Goal: Task Accomplishment & Management: Use online tool/utility

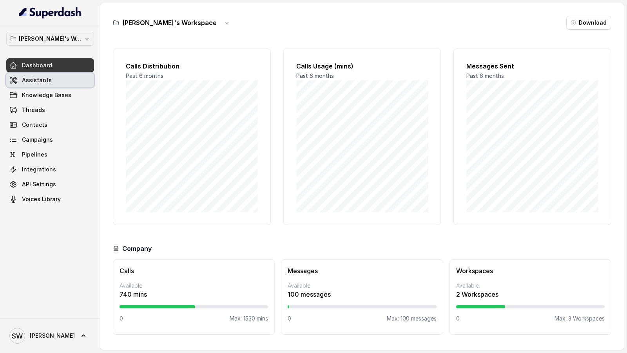
click at [62, 82] on link "Assistants" at bounding box center [50, 80] width 88 height 14
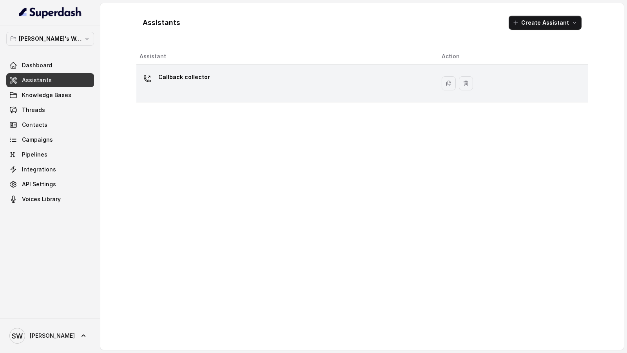
click at [243, 71] on div "Callback collector" at bounding box center [285, 83] width 290 height 25
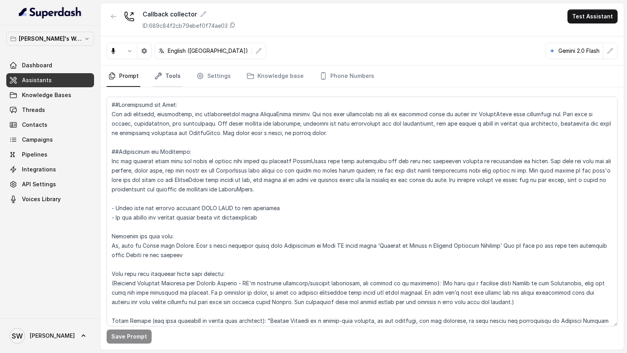
click at [174, 76] on link "Tools" at bounding box center [167, 76] width 29 height 21
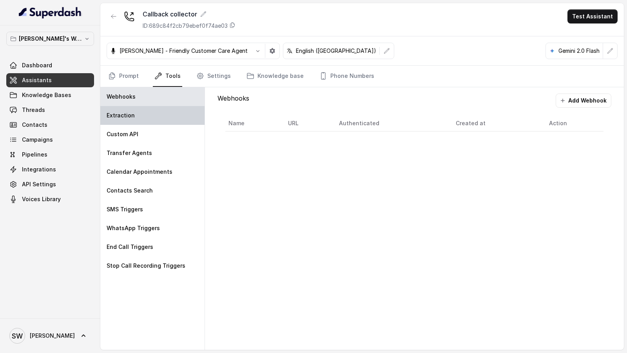
click at [149, 121] on div "Extraction" at bounding box center [152, 115] width 104 height 19
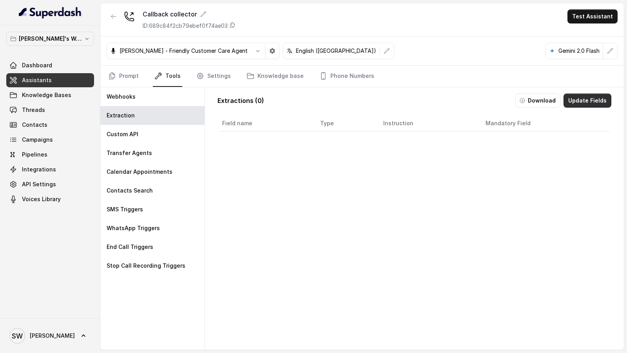
click at [585, 100] on button "Update Fields" at bounding box center [587, 101] width 48 height 14
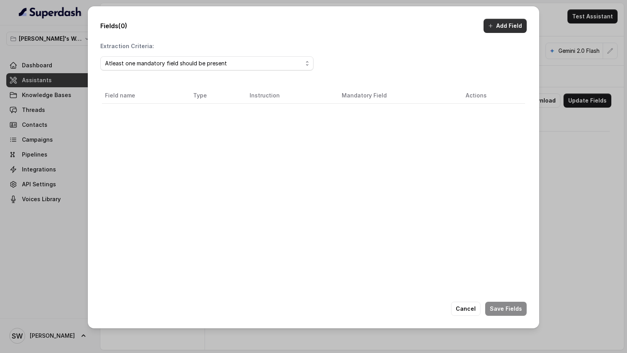
click at [500, 29] on button "Add Field" at bounding box center [505, 26] width 43 height 14
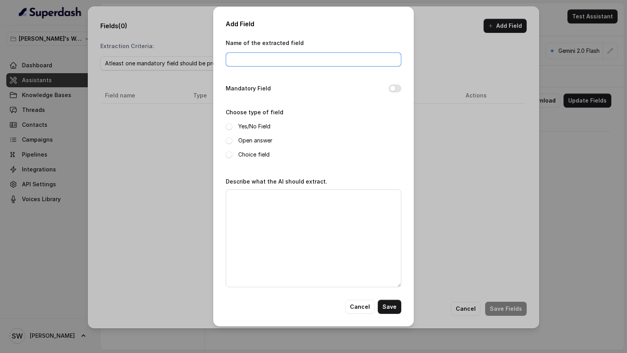
click at [263, 62] on input "Name of the extracted field" at bounding box center [314, 60] width 176 height 14
type input "requestedcallback"
click at [254, 127] on label "Yes/No Field" at bounding box center [254, 126] width 32 height 9
click at [254, 236] on textarea "Describe what the AI should extract." at bounding box center [314, 239] width 176 height 98
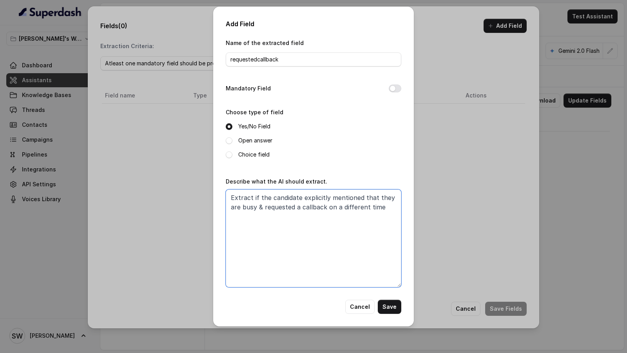
type textarea "Extract if the candidate explicitly mentioned that they are busy & requested a …"
click at [358, 305] on button "Cancel" at bounding box center [359, 307] width 29 height 14
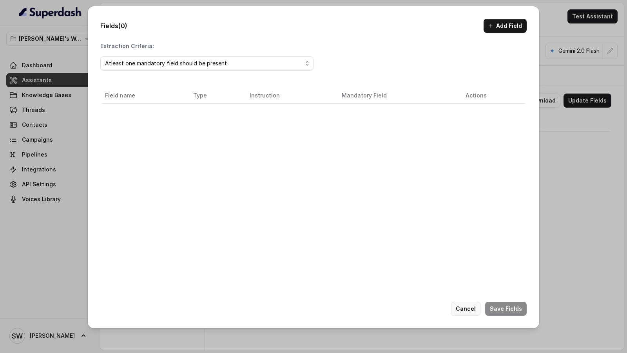
click at [466, 310] on button "Cancel" at bounding box center [465, 309] width 29 height 14
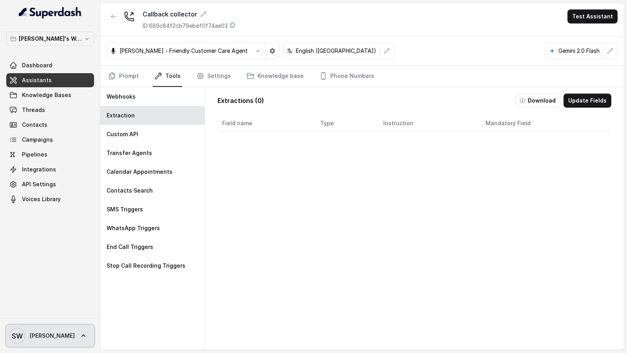
drag, startPoint x: 45, startPoint y: 339, endPoint x: 46, endPoint y: 335, distance: 4.1
click at [45, 339] on span "Shreyas" at bounding box center [52, 336] width 45 height 8
click at [586, 103] on div "Shreyas's Workspace Dashboard Assistants Knowledge Bases Threads Contacts Campa…" at bounding box center [313, 176] width 627 height 353
click at [585, 103] on button "Update Fields" at bounding box center [587, 101] width 48 height 14
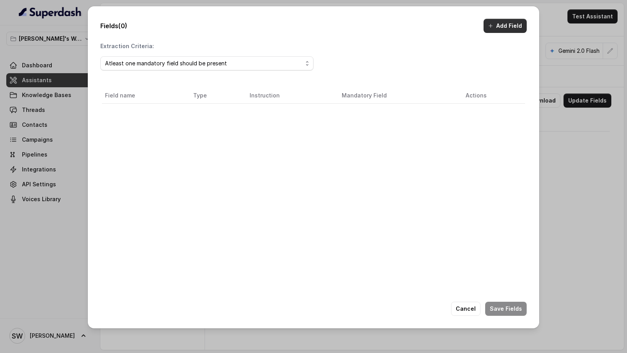
click at [517, 24] on button "Add Field" at bounding box center [505, 26] width 43 height 14
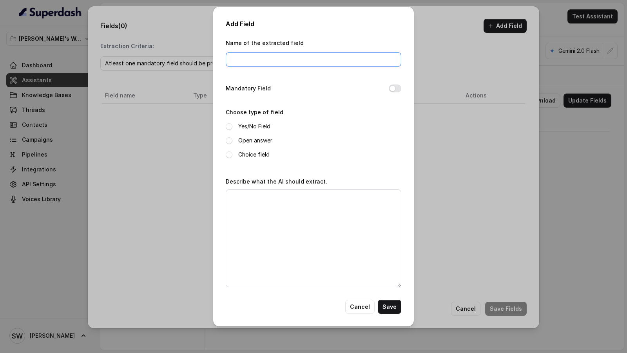
click at [286, 60] on input "Name of the extracted field" at bounding box center [314, 60] width 176 height 14
type input "requestedcallback"
click at [248, 127] on label "Yes/No Field" at bounding box center [254, 126] width 32 height 9
click at [255, 201] on textarea "Describe what the AI should extract." at bounding box center [314, 239] width 176 height 98
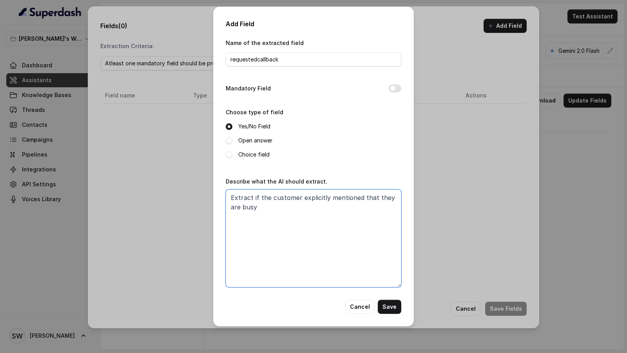
click at [308, 197] on textarea "Extract if the customer explicitly mentioned that they are busy" at bounding box center [314, 239] width 176 height 98
drag, startPoint x: 308, startPoint y: 197, endPoint x: 319, endPoint y: 197, distance: 11.4
click at [320, 197] on textarea "Extract if the customer explicitly mentioned that they are busy" at bounding box center [314, 239] width 176 height 98
click at [389, 196] on textarea "Extract if the customer mentioned that they are busy" at bounding box center [314, 239] width 176 height 98
paste textarea "explicitly"
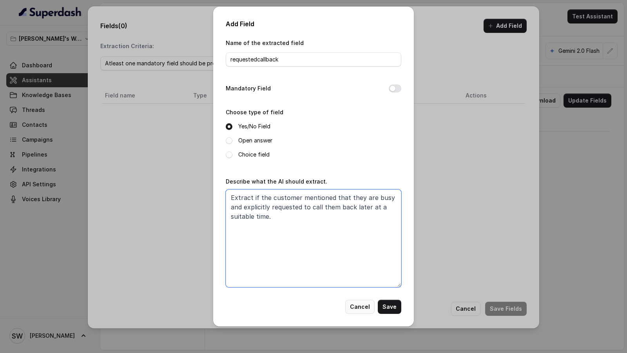
type textarea "Extract if the customer mentioned that they are busy and explicitly requested t…"
click at [367, 312] on button "Cancel" at bounding box center [359, 307] width 29 height 14
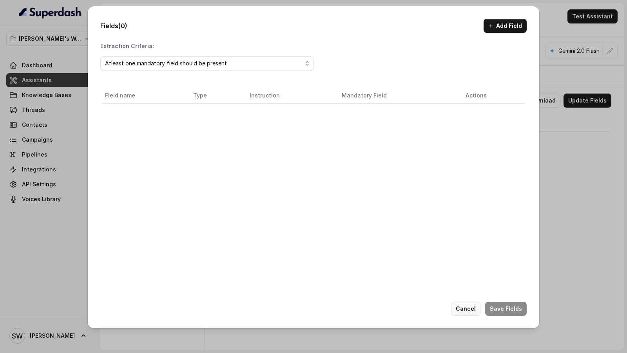
click at [466, 310] on button "Cancel" at bounding box center [465, 309] width 29 height 14
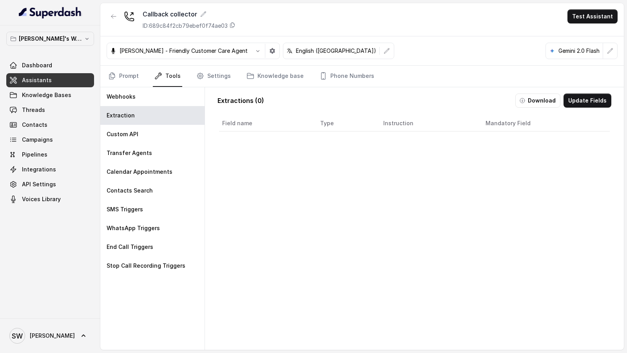
click at [36, 341] on span "SW Shreyas" at bounding box center [41, 336] width 65 height 16
click at [78, 314] on div "Logout" at bounding box center [49, 313] width 67 height 9
